Goal: Transaction & Acquisition: Download file/media

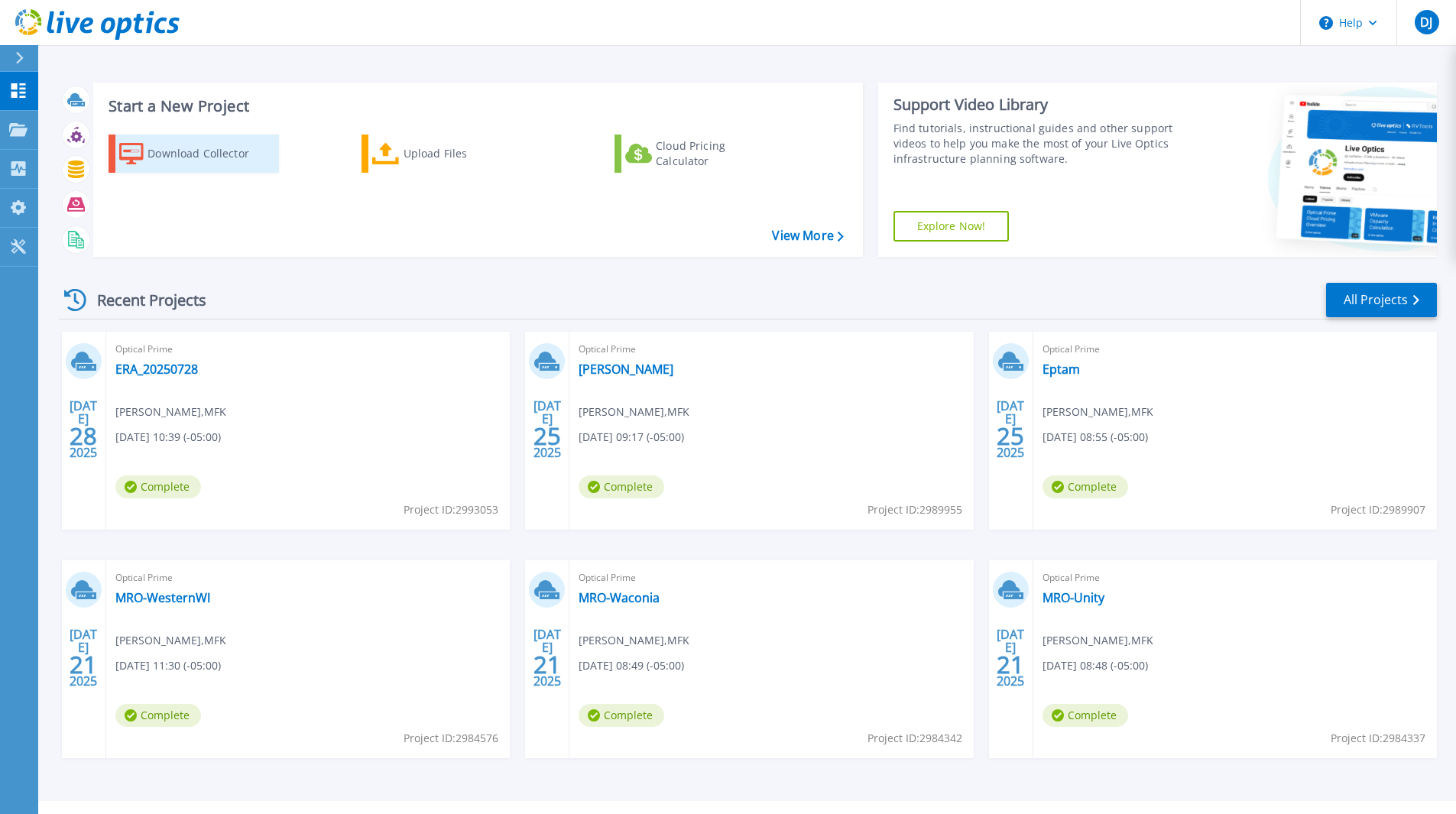
click at [195, 155] on div "Download Collector" at bounding box center [208, 154] width 122 height 30
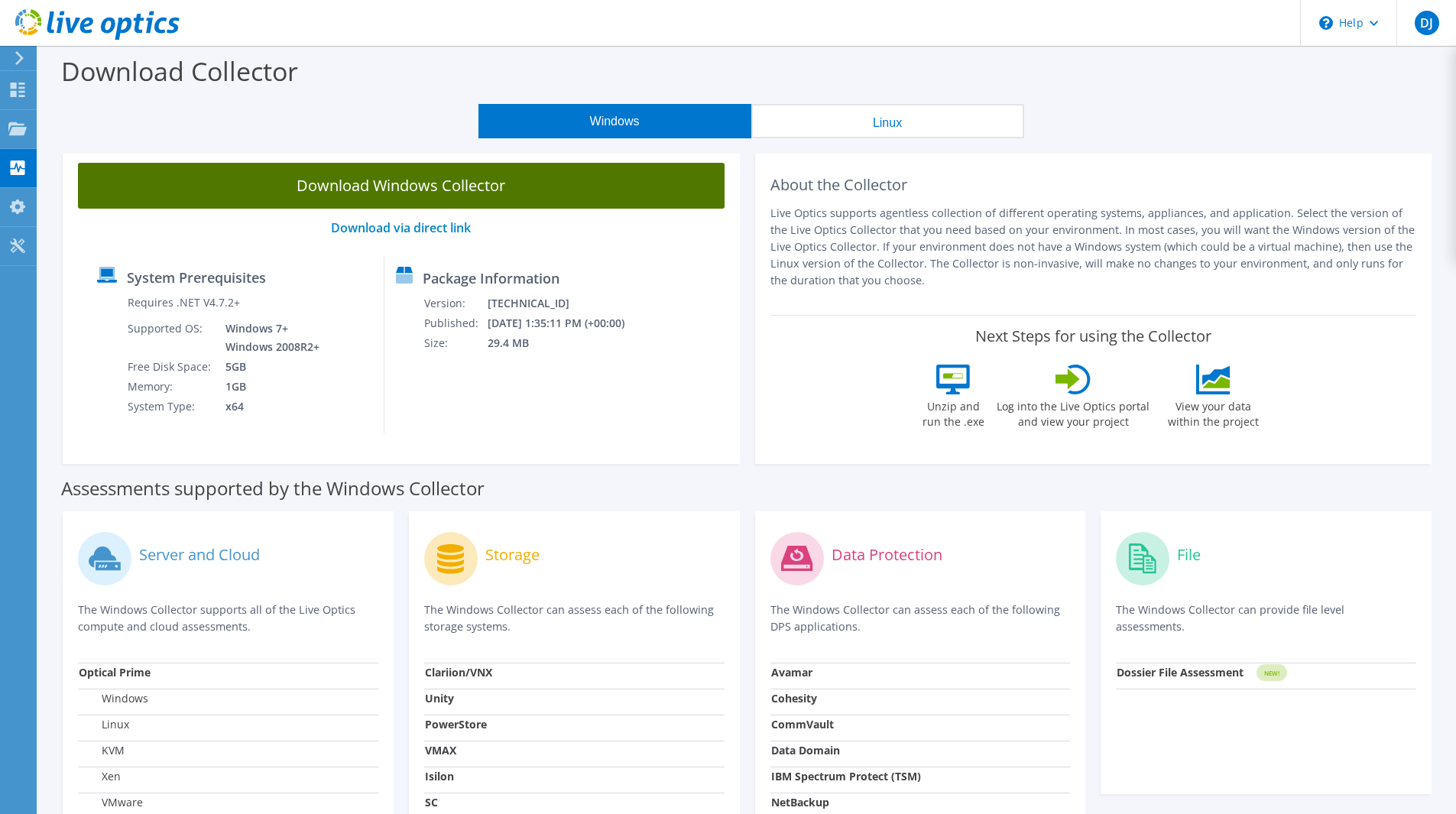
click at [405, 189] on link "Download Windows Collector" at bounding box center [401, 185] width 647 height 46
